Goal: Check status: Check status

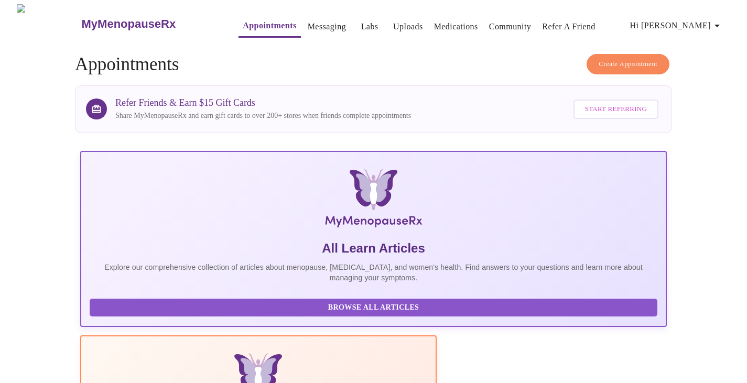
scroll to position [261, 0]
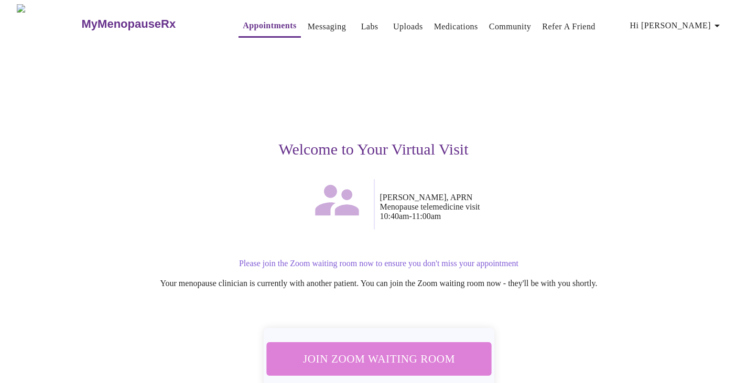
click at [411, 357] on span "Join Zoom Waiting Room" at bounding box center [378, 358] width 197 height 19
